Goal: Task Accomplishment & Management: Manage account settings

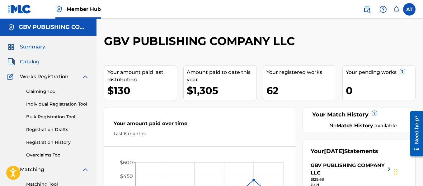
click at [37, 60] on span "Catalog" at bounding box center [30, 61] width 20 height 7
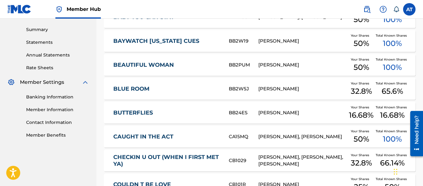
scroll to position [288, 0]
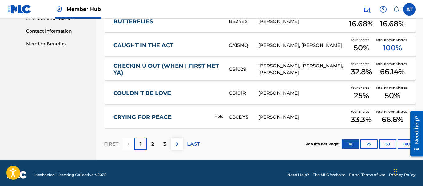
click at [404, 135] on div "Results Per Page: 10 25 50 100" at bounding box center [360, 144] width 110 height 29
click at [401, 140] on button "100" at bounding box center [405, 144] width 17 height 9
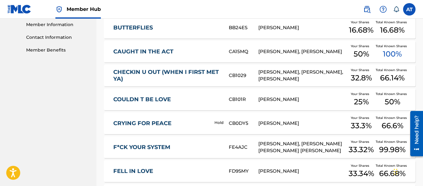
scroll to position [0, 0]
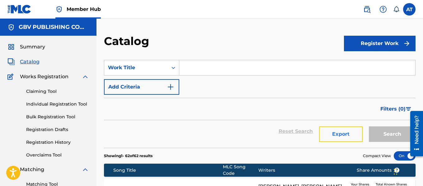
click at [329, 142] on button "Export" at bounding box center [341, 135] width 44 height 16
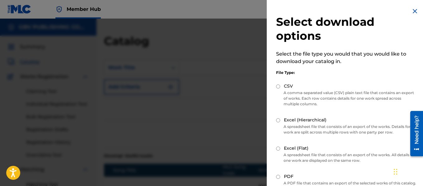
click at [279, 90] on p "A comma-separated value (CSV) plain text file that contains an export of works.…" at bounding box center [346, 98] width 141 height 17
click at [278, 83] on div "File Type: CSV A comma-separated value (CSV) plain text file that contains an e…" at bounding box center [346, 126] width 141 height 123
click at [278, 88] on input "CSV" at bounding box center [278, 87] width 4 height 4
radio input "true"
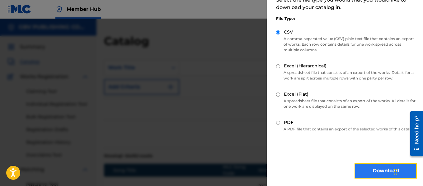
click at [378, 175] on button "Download" at bounding box center [385, 171] width 62 height 16
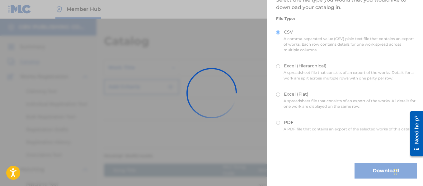
scroll to position [0, 0]
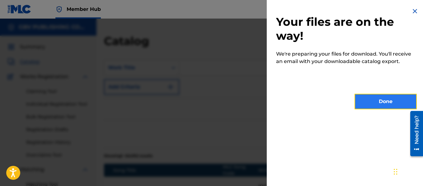
click at [376, 104] on button "Done" at bounding box center [385, 102] width 62 height 16
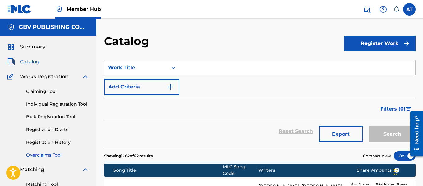
click at [72, 158] on link "Overclaims Tool" at bounding box center [57, 155] width 63 height 7
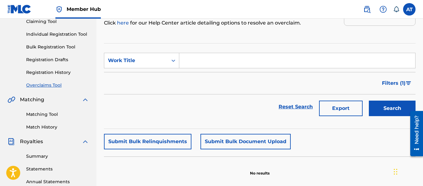
scroll to position [70, 0]
click at [141, 66] on div "Work Title" at bounding box center [135, 61] width 63 height 12
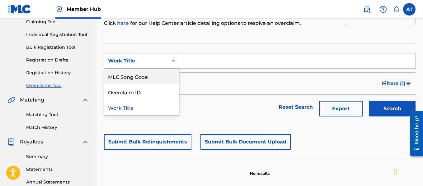
click at [216, 66] on input "Search Form" at bounding box center [297, 60] width 236 height 15
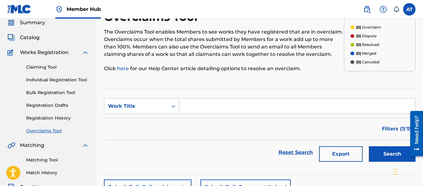
scroll to position [24, 0]
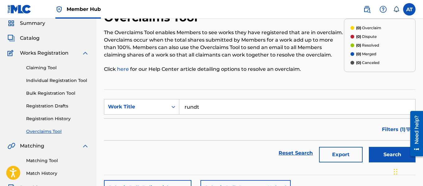
type input "rundt"
click at [368, 147] on button "Search" at bounding box center [391, 155] width 47 height 16
click at [377, 156] on button "Search" at bounding box center [391, 155] width 47 height 16
click at [290, 103] on input "rundt" at bounding box center [297, 106] width 236 height 15
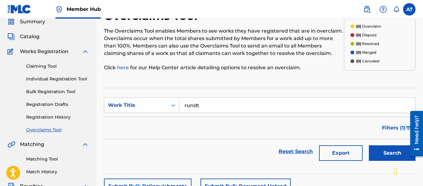
scroll to position [25, 0]
click at [164, 109] on div "Work Title" at bounding box center [135, 106] width 63 height 12
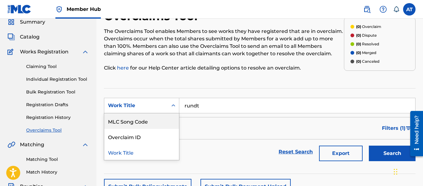
click at [163, 123] on div "MLC Song Code" at bounding box center [141, 121] width 75 height 16
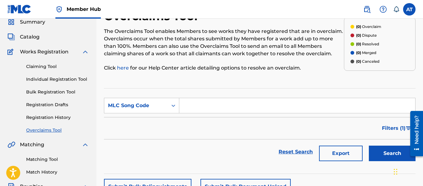
click at [189, 108] on input "Search Form" at bounding box center [297, 105] width 236 height 15
paste input "RA769R"
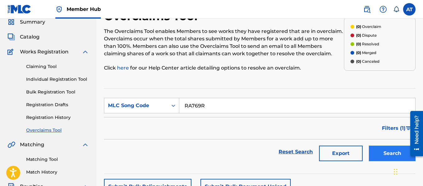
type input "RA769R"
click at [381, 152] on button "Search" at bounding box center [391, 154] width 47 height 16
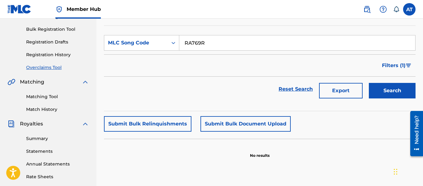
scroll to position [0, 0]
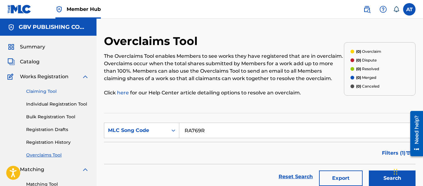
click at [39, 92] on link "Claiming Tool" at bounding box center [57, 91] width 63 height 7
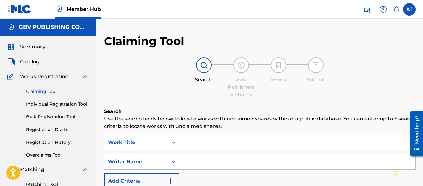
click at [206, 140] on input "Search Form" at bounding box center [297, 142] width 236 height 15
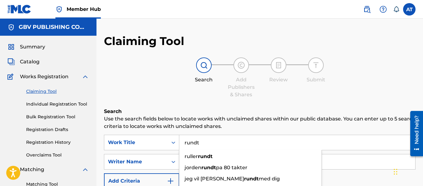
type input "rundt"
click at [211, 113] on h6 "Search" at bounding box center [259, 111] width 311 height 7
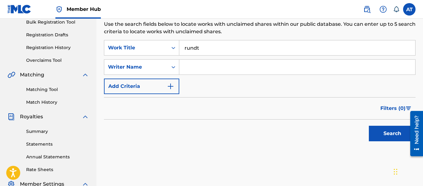
scroll to position [95, 0]
click at [191, 63] on input "Search Form" at bounding box center [297, 66] width 236 height 15
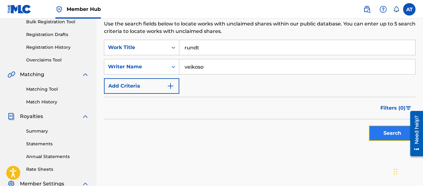
click at [391, 137] on button "Search" at bounding box center [391, 134] width 47 height 16
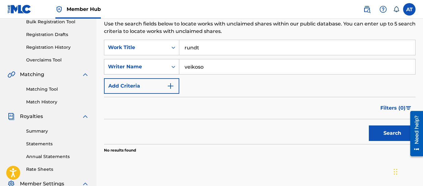
drag, startPoint x: 211, startPoint y: 66, endPoint x: 167, endPoint y: 67, distance: 44.2
click at [167, 67] on div "SearchWithCriteriab31561c9-5bce-4cf0-8145-223d2b9671de Writer Name veikoso" at bounding box center [259, 67] width 311 height 16
click at [368, 126] on button "Search" at bounding box center [391, 134] width 47 height 16
click at [234, 72] on input "george veikoso" at bounding box center [297, 66] width 236 height 15
type input "g"
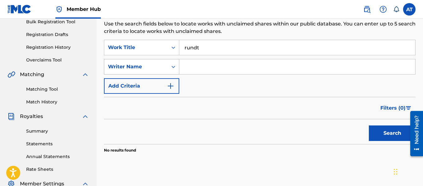
click at [174, 72] on div "Search Form" at bounding box center [173, 66] width 11 height 11
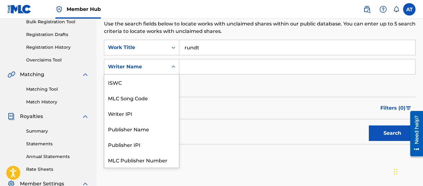
scroll to position [16, 0]
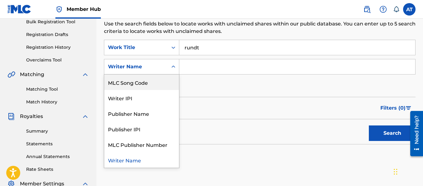
click at [169, 81] on div "MLC Song Code" at bounding box center [141, 83] width 75 height 16
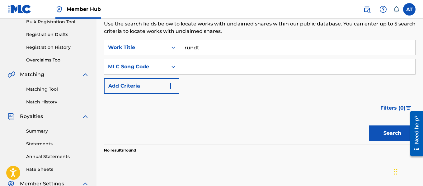
click at [194, 69] on input "Search Form" at bounding box center [297, 66] width 236 height 15
paste input "RA769R"
type input "RA769R"
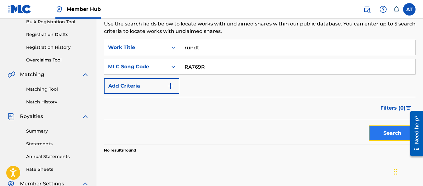
click at [386, 138] on button "Search" at bounding box center [391, 134] width 47 height 16
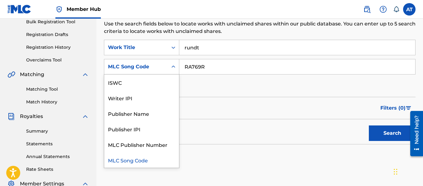
click at [174, 73] on div "Search Form" at bounding box center [173, 66] width 11 height 15
click at [169, 114] on div "Publisher Name" at bounding box center [141, 114] width 75 height 16
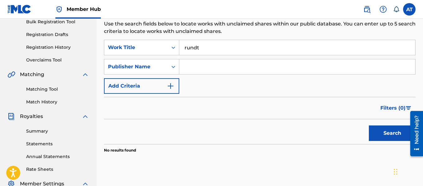
click at [215, 66] on input "Search Form" at bounding box center [297, 66] width 236 height 15
type input "precise digital"
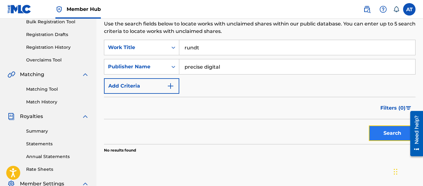
click at [390, 131] on button "Search" at bounding box center [391, 134] width 47 height 16
click at [208, 47] on input "rundt" at bounding box center [297, 47] width 236 height 15
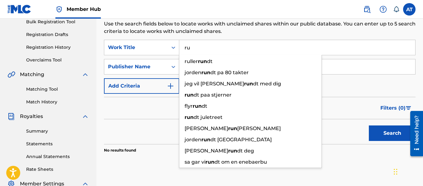
type input "r"
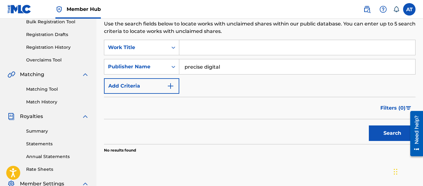
click at [158, 39] on div "Search Use the search fields below to locate works with unclaimed shares within…" at bounding box center [259, 99] width 311 height 172
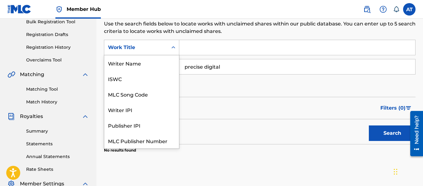
click at [157, 45] on div "Work Title" at bounding box center [136, 47] width 56 height 7
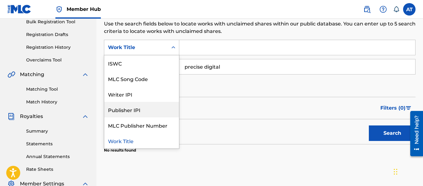
scroll to position [0, 0]
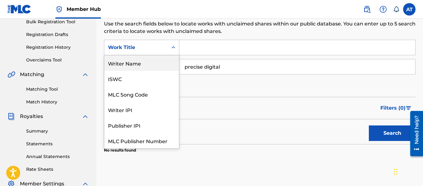
click at [157, 66] on div "Writer Name" at bounding box center [141, 63] width 75 height 16
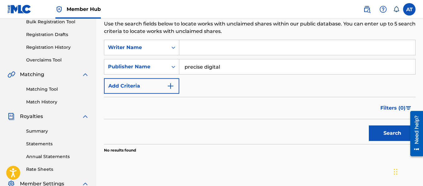
click at [194, 49] on input "Search Form" at bounding box center [297, 47] width 236 height 15
type input "veikoso"
click at [368, 126] on button "Search" at bounding box center [391, 134] width 47 height 16
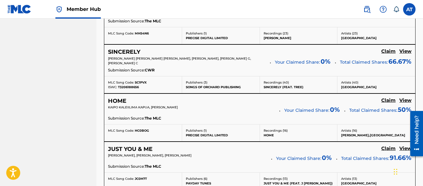
scroll to position [639, 0]
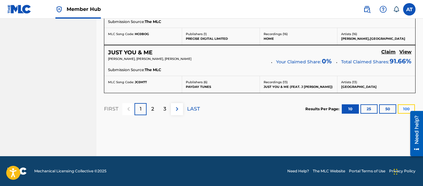
click at [406, 106] on button "100" at bounding box center [405, 108] width 17 height 9
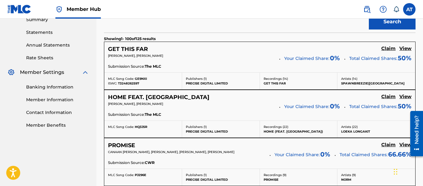
scroll to position [207, 0]
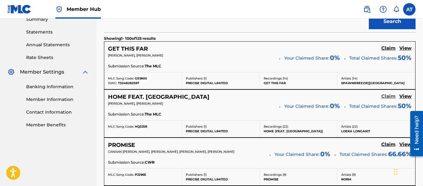
click at [387, 96] on h5 "Claim" at bounding box center [388, 97] width 14 height 6
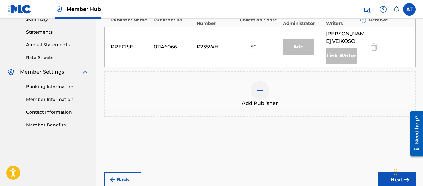
drag, startPoint x: 387, startPoint y: 96, endPoint x: 187, endPoint y: 65, distance: 202.4
click at [187, 65] on div "PRECISE DIGITAL LIMITED 01146066275 P235WH 50 Add GEORGE BROOKS VEIKOSO Link Wr…" at bounding box center [259, 47] width 311 height 40
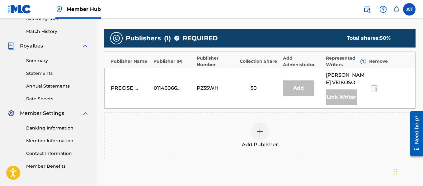
scroll to position [246, 0]
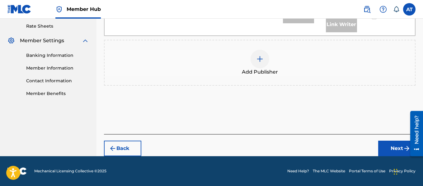
click at [270, 69] on span "Add Publisher" at bounding box center [260, 71] width 36 height 7
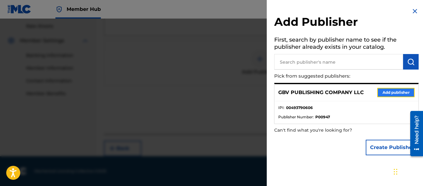
click at [399, 89] on button "Add publisher" at bounding box center [395, 92] width 37 height 9
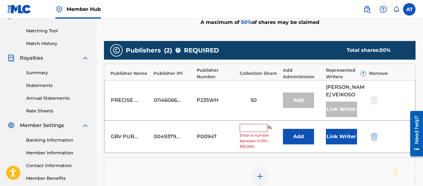
scroll to position [153, 0]
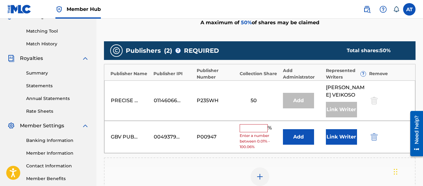
click at [254, 132] on input "text" at bounding box center [253, 128] width 28 height 8
click at [345, 154] on div "GBV PUBLISHING COMPANY LLC 00493790606 P00947 % Enter a number between 0.01% - …" at bounding box center [259, 137] width 311 height 33
click at [353, 145] on button "Link Writer" at bounding box center [341, 137] width 31 height 16
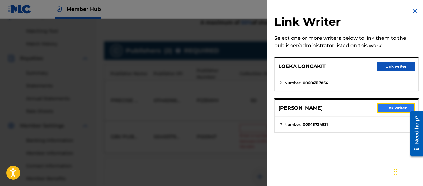
click at [389, 104] on button "Link writer" at bounding box center [395, 108] width 37 height 9
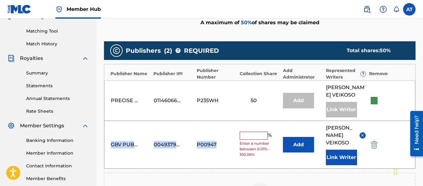
drag, startPoint x: 389, startPoint y: 104, endPoint x: 264, endPoint y: 145, distance: 131.7
click at [264, 145] on div "Publisher Name Publisher IPI Publisher Number Collection Share Add Administrato…" at bounding box center [259, 116] width 311 height 105
click at [264, 140] on input "text" at bounding box center [253, 136] width 28 height 8
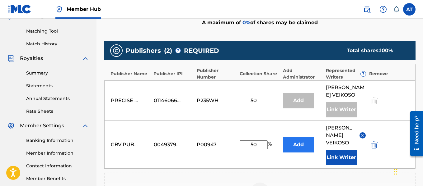
type input "50"
click at [292, 153] on button "Add" at bounding box center [298, 145] width 31 height 16
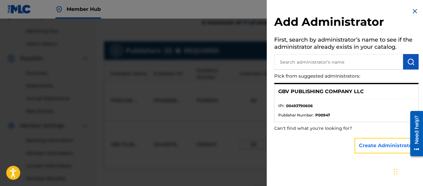
click at [376, 146] on button "Create Administrator" at bounding box center [386, 146] width 64 height 16
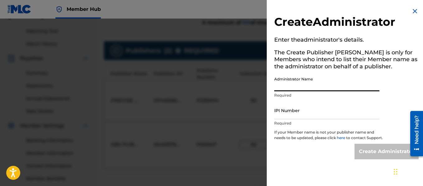
click at [342, 82] on input "Administrator Name" at bounding box center [326, 83] width 105 height 18
type input "GBV Publishing Company LLC"
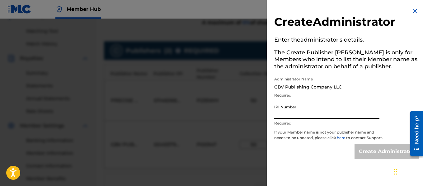
click at [324, 116] on input "IPI Number" at bounding box center [326, 111] width 105 height 18
paste input "493790606"
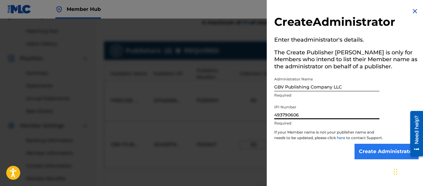
type input "493790606"
click at [372, 156] on input "Create Administrator" at bounding box center [386, 152] width 64 height 16
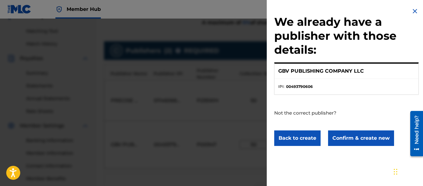
click at [415, 8] on img at bounding box center [414, 10] width 7 height 7
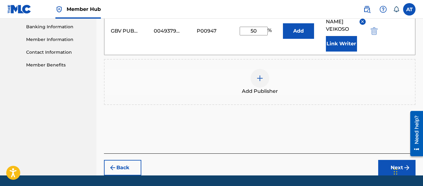
scroll to position [294, 0]
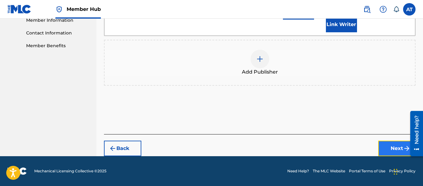
click at [400, 153] on button "Next" at bounding box center [396, 149] width 37 height 16
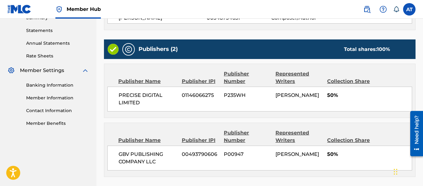
scroll to position [261, 0]
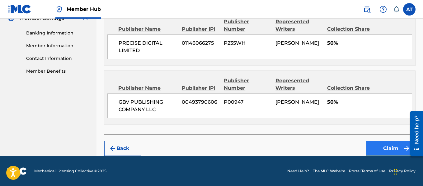
click at [380, 145] on button "Claim" at bounding box center [390, 149] width 50 height 16
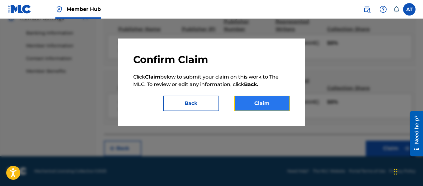
click at [259, 102] on button "Claim" at bounding box center [262, 104] width 56 height 16
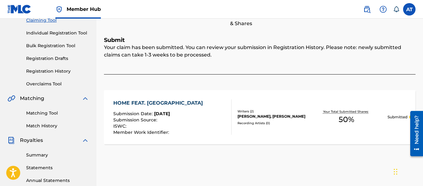
scroll to position [0, 0]
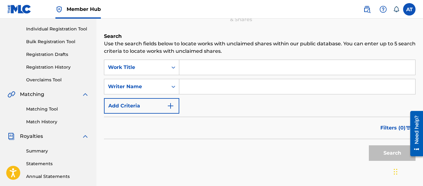
scroll to position [76, 0]
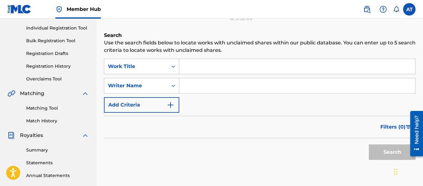
click at [169, 58] on div "Search Use the search fields below to locate works with unclaimed shares within…" at bounding box center [259, 113] width 311 height 163
click at [171, 73] on div "Search Form" at bounding box center [173, 66] width 11 height 15
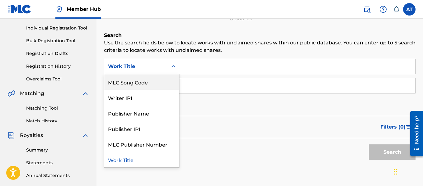
scroll to position [0, 0]
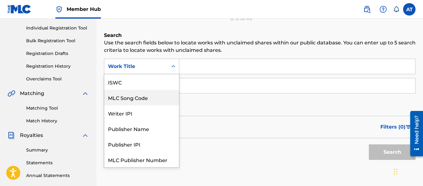
click at [159, 95] on div "MLC Song Code" at bounding box center [141, 98] width 75 height 16
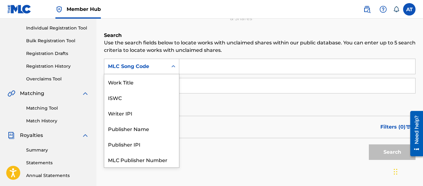
click at [169, 61] on div "Search Form" at bounding box center [173, 66] width 11 height 11
drag, startPoint x: 159, startPoint y: 109, endPoint x: 158, endPoint y: 115, distance: 6.0
click at [158, 115] on div "Writer IPI" at bounding box center [141, 113] width 75 height 16
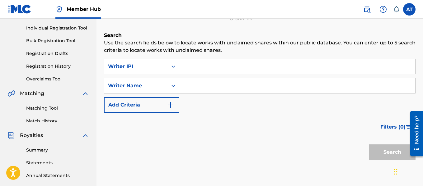
click at [197, 68] on input "Search Form" at bounding box center [297, 66] width 236 height 15
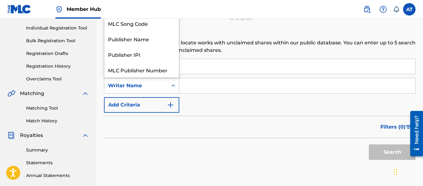
click at [174, 90] on div "Search Form" at bounding box center [173, 85] width 11 height 11
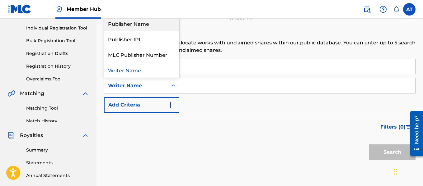
click at [151, 23] on div "Publisher Name" at bounding box center [141, 24] width 75 height 16
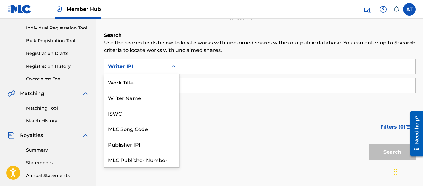
click at [164, 68] on div "Writer IPI" at bounding box center [135, 67] width 63 height 12
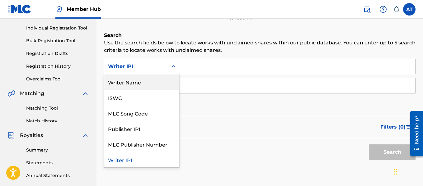
click at [164, 82] on div "Writer Name" at bounding box center [141, 82] width 75 height 16
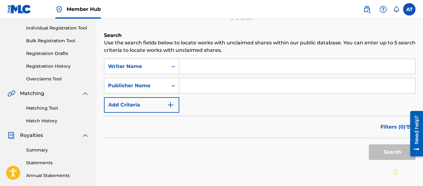
click at [196, 70] on input "Search Form" at bounding box center [297, 66] width 236 height 15
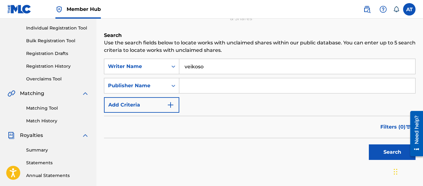
type input "veikoso"
type input "precise"
click at [368, 145] on button "Search" at bounding box center [391, 153] width 47 height 16
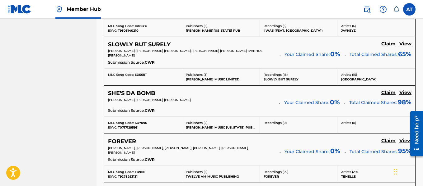
scroll to position [2680, 0]
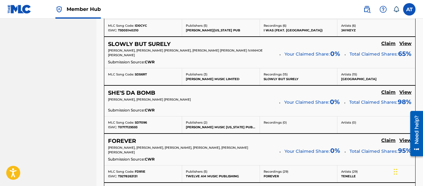
click at [405, 91] on div "SHE'S DA BOMB Claim View GEORGE BROOKS VEIKOSO, BRETT JOHNSON FOVARGUE Your Cla…" at bounding box center [259, 101] width 311 height 30
click at [405, 94] on h5 "View" at bounding box center [405, 93] width 12 height 6
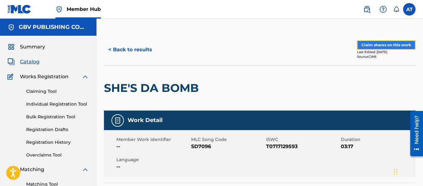
click at [409, 42] on button "Claim shares on this work" at bounding box center [386, 44] width 58 height 9
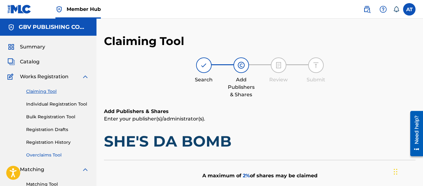
click at [55, 153] on link "Overclaims Tool" at bounding box center [57, 155] width 63 height 7
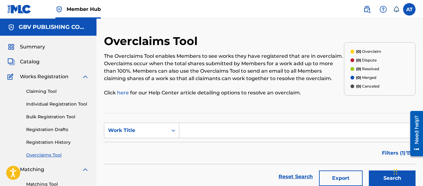
click at [192, 129] on input "Search Form" at bounding box center [297, 130] width 236 height 15
type input "she's da bomb"
click at [368, 171] on button "Search" at bounding box center [391, 179] width 47 height 16
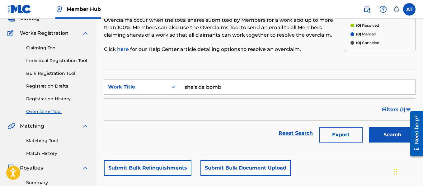
scroll to position [43, 0]
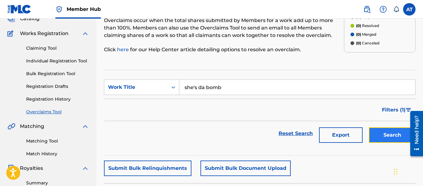
click at [387, 132] on button "Search" at bounding box center [391, 135] width 47 height 16
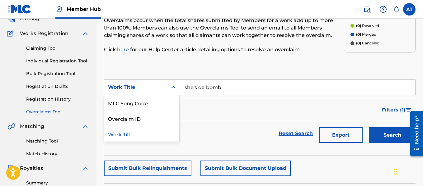
click at [169, 93] on div "Search Form" at bounding box center [173, 87] width 11 height 15
click at [173, 51] on p "Click here for our Help Center article detailing options to resolve an overclai…" at bounding box center [224, 49] width 240 height 7
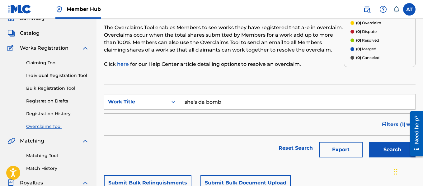
scroll to position [28, 0]
click at [47, 100] on link "Registration Drafts" at bounding box center [57, 101] width 63 height 7
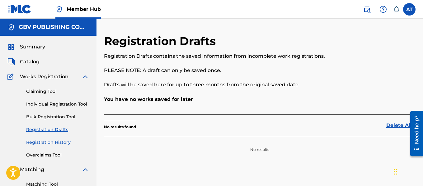
click at [64, 143] on link "Registration History" at bounding box center [57, 142] width 63 height 7
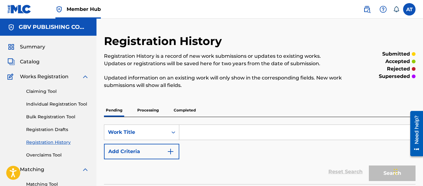
click at [191, 112] on p "Completed" at bounding box center [185, 110] width 26 height 13
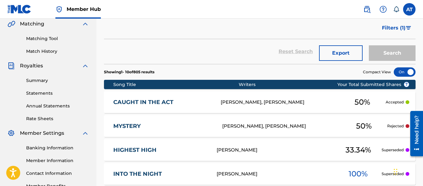
scroll to position [146, 0]
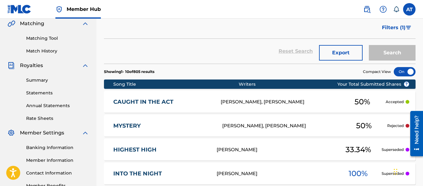
click at [142, 130] on div "MYSTERY MV79FD JERRY FEALOFANI AFEMATA, GEORGE BROOKS VEIKOSO 50 % Rejected" at bounding box center [259, 126] width 311 height 22
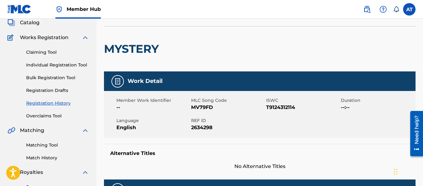
scroll to position [38, 0]
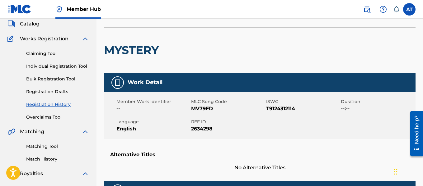
click at [211, 108] on span "MV79FD" at bounding box center [227, 108] width 73 height 7
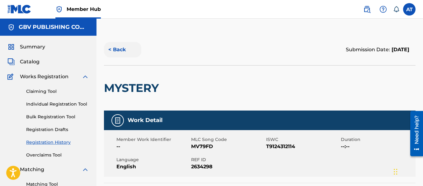
click at [106, 49] on button "< Back" at bounding box center [122, 50] width 37 height 16
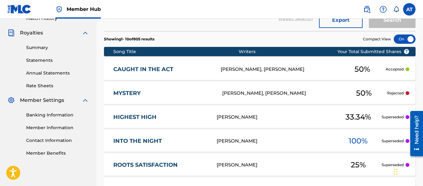
scroll to position [179, 0]
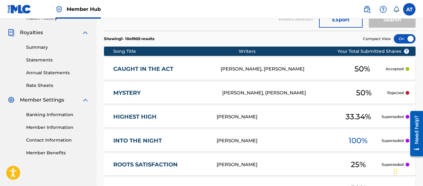
click at [147, 123] on div "HIGHEST HIGH HA9M7J GEORGE VEIKOSO 33.34 % Superseded" at bounding box center [259, 117] width 311 height 22
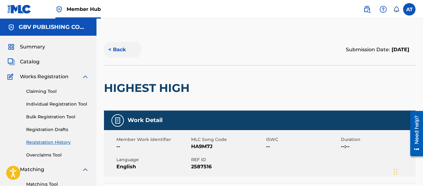
click at [114, 46] on button "< Back" at bounding box center [122, 50] width 37 height 16
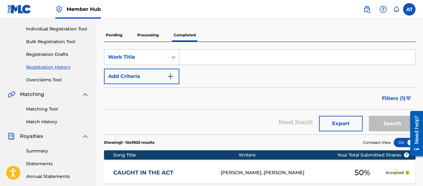
scroll to position [74, 0]
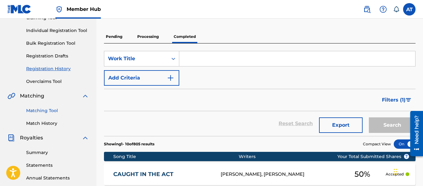
click at [48, 114] on link "Matching Tool" at bounding box center [57, 111] width 63 height 7
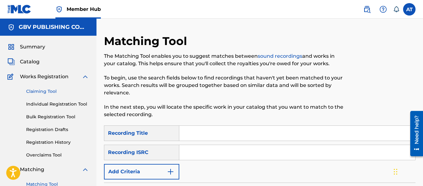
click at [49, 89] on link "Claiming Tool" at bounding box center [57, 91] width 63 height 7
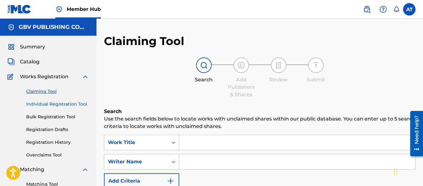
click at [51, 103] on link "Individual Registration Tool" at bounding box center [57, 104] width 63 height 7
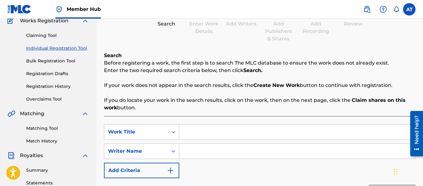
scroll to position [55, 0]
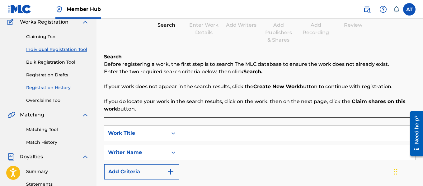
click at [67, 90] on link "Registration History" at bounding box center [57, 88] width 63 height 7
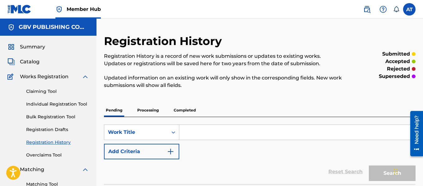
click at [160, 109] on p "Processing" at bounding box center [147, 110] width 25 height 13
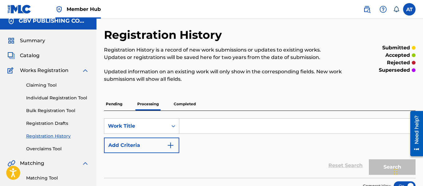
scroll to position [7, 0]
click at [114, 101] on p "Pending" at bounding box center [114, 103] width 20 height 13
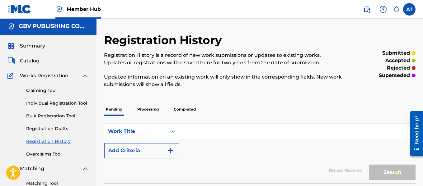
scroll to position [1, 0]
click at [181, 108] on p "Completed" at bounding box center [185, 109] width 26 height 13
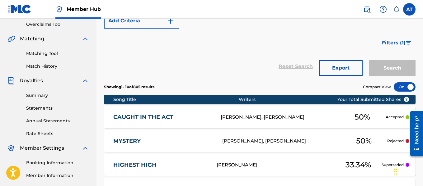
scroll to position [360, 0]
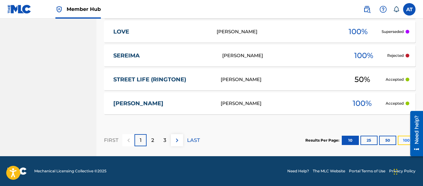
click at [404, 142] on button "100" at bounding box center [405, 140] width 17 height 9
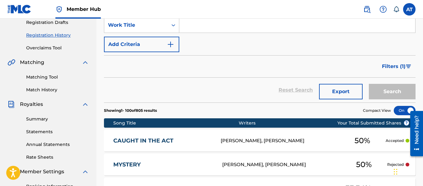
scroll to position [108, 0]
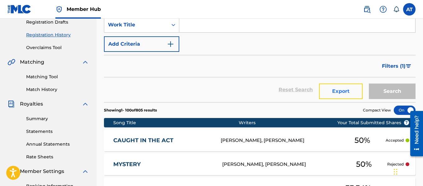
click at [330, 92] on button "Export" at bounding box center [341, 92] width 44 height 16
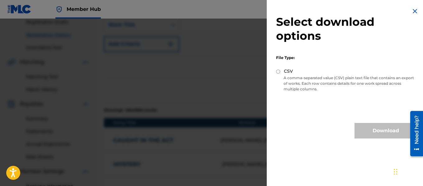
click at [293, 75] on div "CSV" at bounding box center [346, 71] width 141 height 7
click at [274, 74] on div "Select download options File Type: CSV A comma-separated value (CSV) plain text…" at bounding box center [345, 73] width 159 height 146
click at [279, 72] on input "CSV" at bounding box center [278, 72] width 4 height 4
radio input "true"
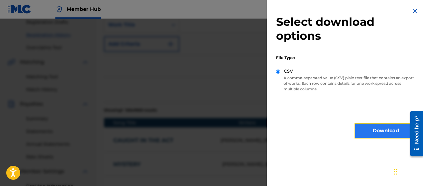
click at [363, 127] on button "Download" at bounding box center [385, 131] width 62 height 16
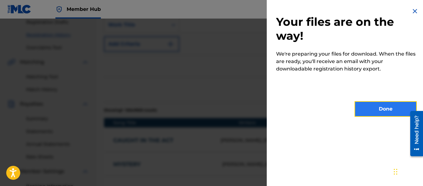
click at [394, 108] on button "Done" at bounding box center [385, 109] width 62 height 16
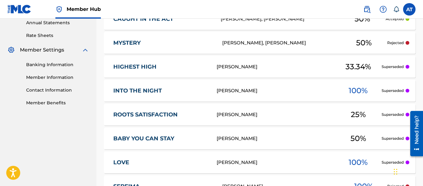
scroll to position [229, 0]
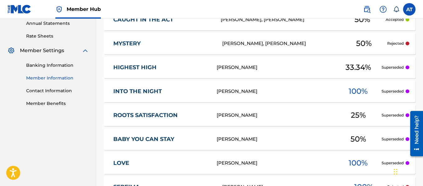
click at [67, 81] on link "Member Information" at bounding box center [57, 78] width 63 height 7
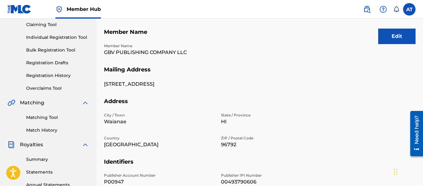
scroll to position [61, 0]
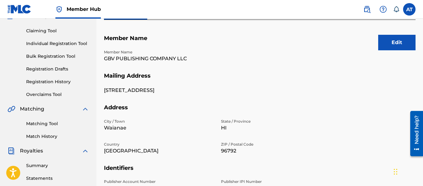
click at [387, 53] on section "Member Name Member Name GBV PUBLISHING COMPANY LLC" at bounding box center [259, 54] width 311 height 38
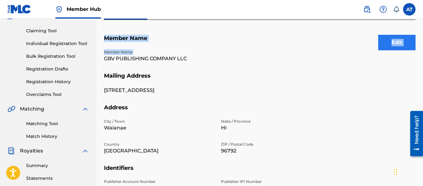
drag, startPoint x: 387, startPoint y: 53, endPoint x: 388, endPoint y: 44, distance: 9.0
click at [388, 44] on div "Edit Member Name Member Name GBV PUBLISHING COMPANY LLC Mailing Address 85-1360…" at bounding box center [259, 145] width 311 height 250
click at [386, 44] on button "Edit" at bounding box center [396, 43] width 37 height 16
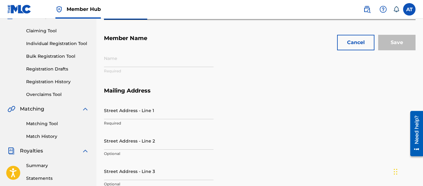
type input "GBV PUBLISHING COMPANY LLC"
type input "85-1360 Puhinalo Pl"
type input "Waianae"
type input "Hawaii"
type input "96792"
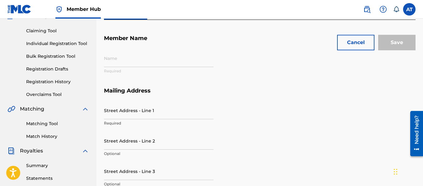
type input "P00947"
type input "00493790606"
type input "808"
type input "7795500"
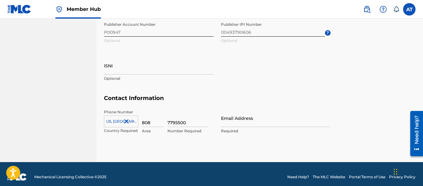
scroll to position [333, 0]
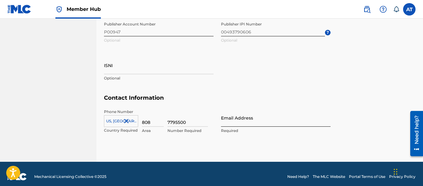
click at [241, 115] on input "Email Address" at bounding box center [275, 118] width 109 height 18
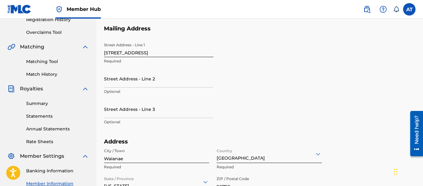
scroll to position [0, 0]
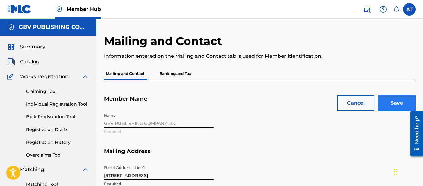
type input "[EMAIL_ADDRESS][DOMAIN_NAME]"
click at [386, 108] on input "Save" at bounding box center [396, 103] width 37 height 16
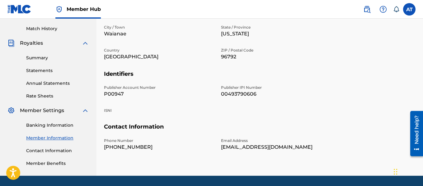
scroll to position [169, 0]
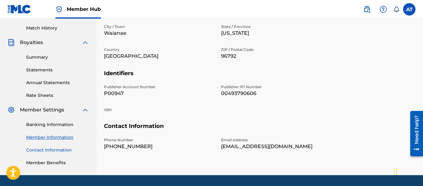
click at [54, 153] on link "Contact Information" at bounding box center [57, 150] width 63 height 7
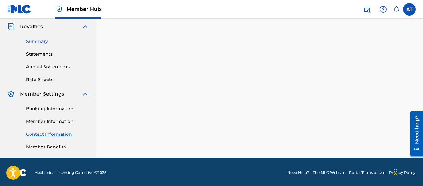
scroll to position [186, 0]
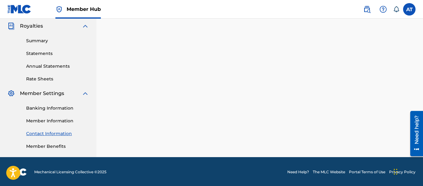
click at [58, 101] on div "Banking Information Member Information Contact Information Member Benefits" at bounding box center [47, 123] width 81 height 53
click at [54, 121] on link "Member Information" at bounding box center [57, 121] width 63 height 7
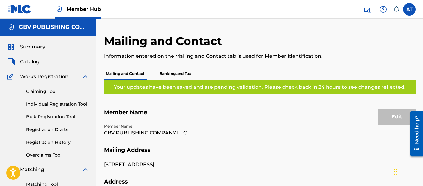
scroll to position [188, 0]
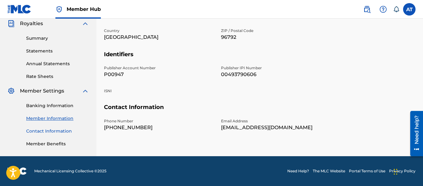
click at [55, 132] on link "Contact Information" at bounding box center [57, 131] width 63 height 7
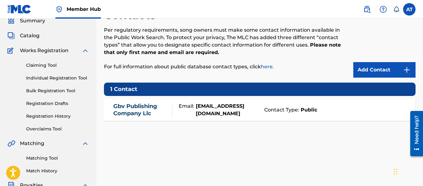
scroll to position [27, 0]
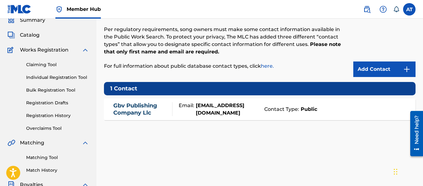
click at [270, 64] on link "here." at bounding box center [267, 66] width 13 height 6
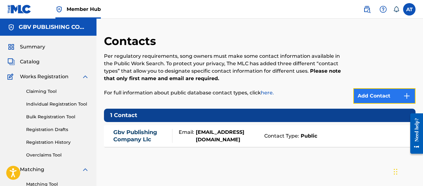
click at [381, 92] on link "Add Contact" at bounding box center [384, 96] width 62 height 16
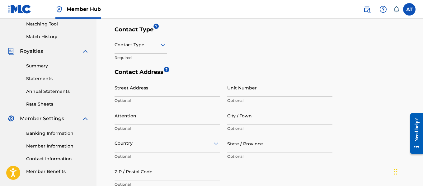
scroll to position [161, 0]
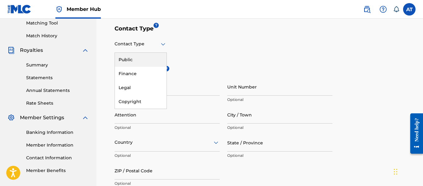
click at [156, 48] on div "Contact Type" at bounding box center [140, 44] width 52 height 18
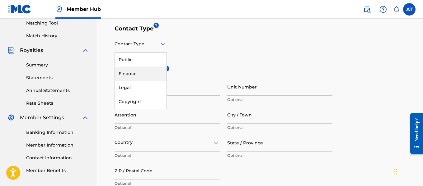
click at [152, 78] on div "Finance" at bounding box center [141, 74] width 52 height 14
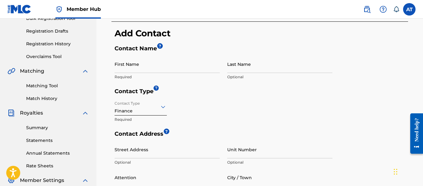
scroll to position [98, 0]
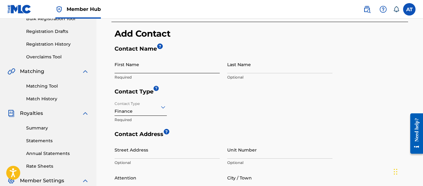
click at [170, 70] on input "First Name" at bounding box center [166, 65] width 105 height 18
type input "AJ"
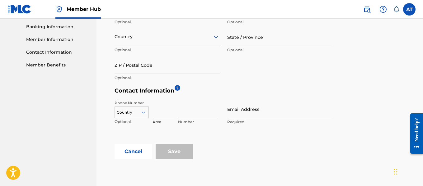
scroll to position [268, 0]
click at [145, 110] on div "Country" at bounding box center [131, 110] width 34 height 9
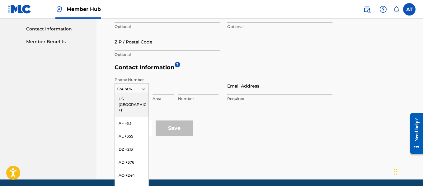
click at [135, 102] on div "US, [GEOGRAPHIC_DATA] +1" at bounding box center [132, 105] width 34 height 24
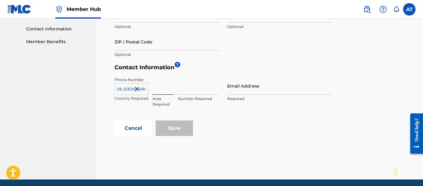
click at [167, 86] on input at bounding box center [163, 86] width 22 height 18
type input "808"
type input "7795500"
